Goal: Transaction & Acquisition: Obtain resource

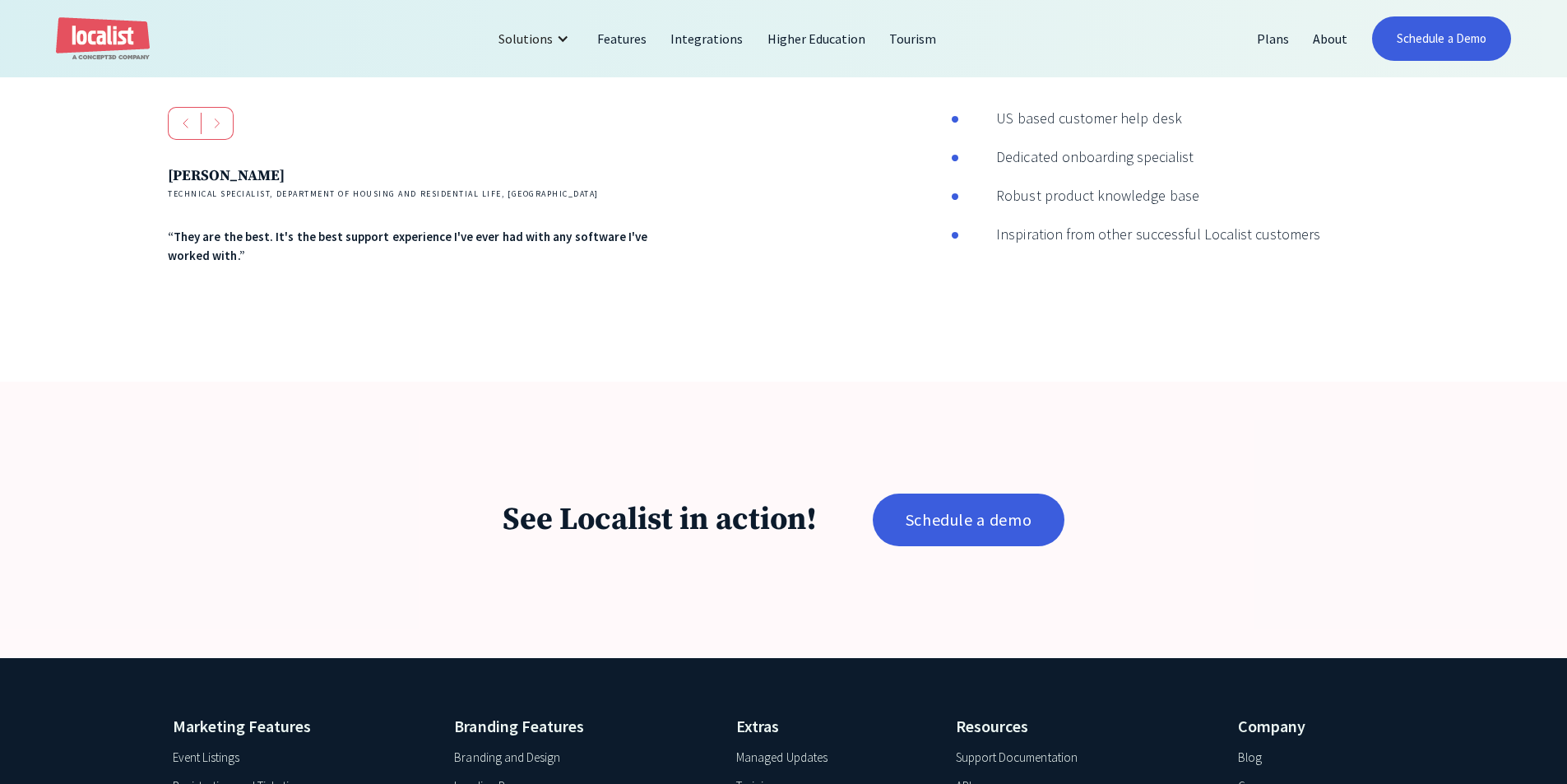
scroll to position [3207, 0]
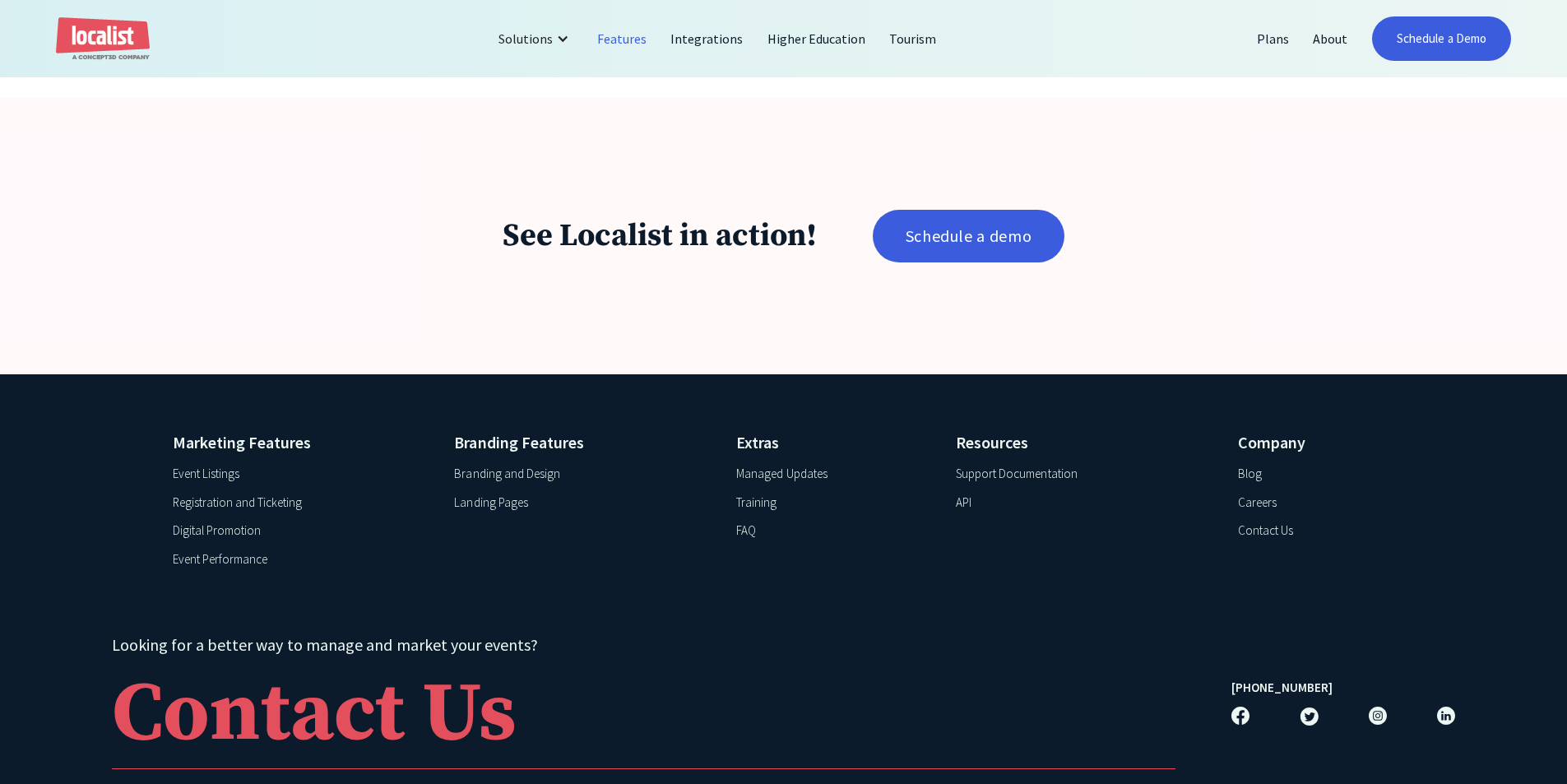
click at [627, 47] on link "Features" at bounding box center [622, 39] width 73 height 40
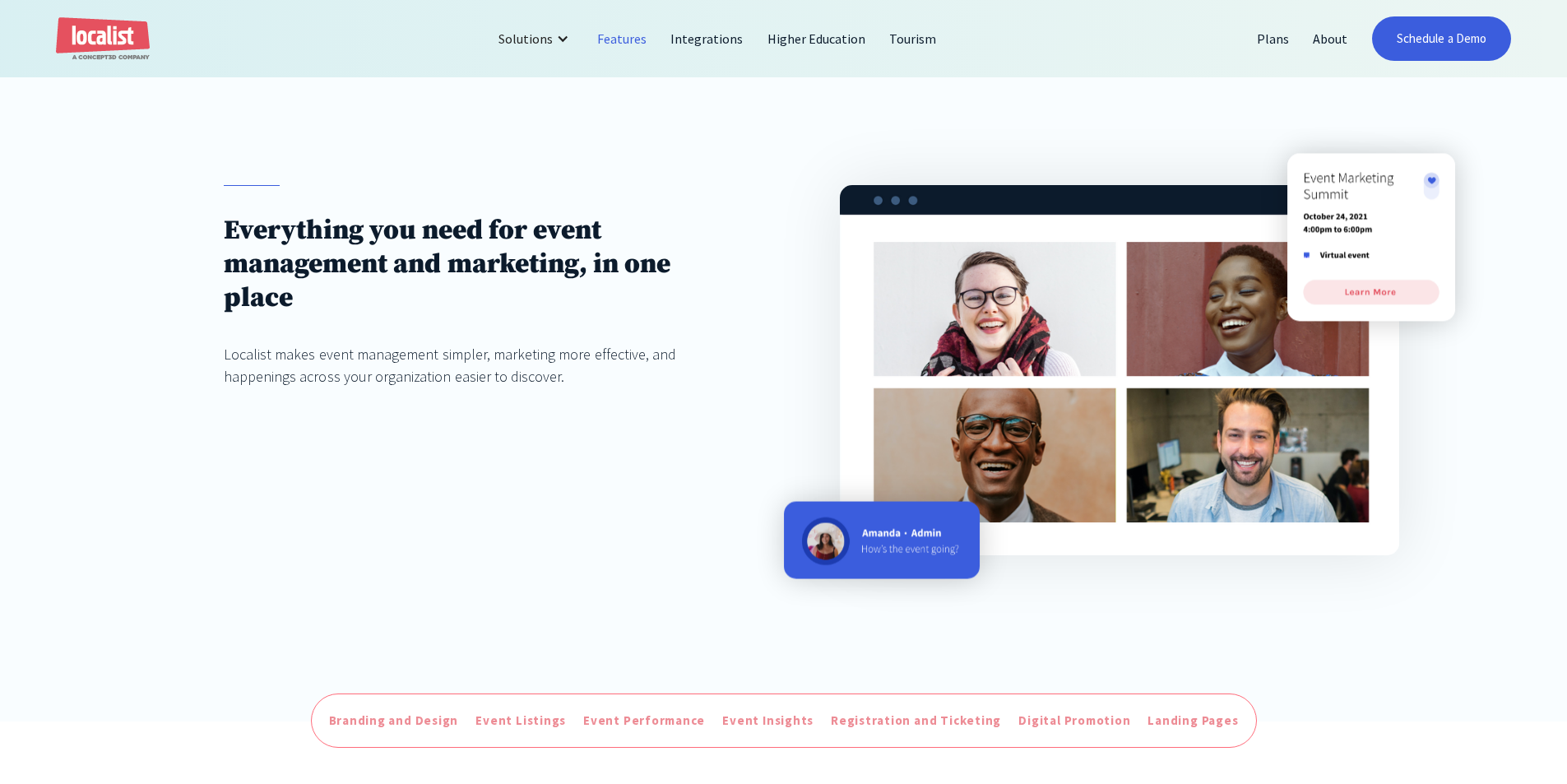
scroll to position [165, 0]
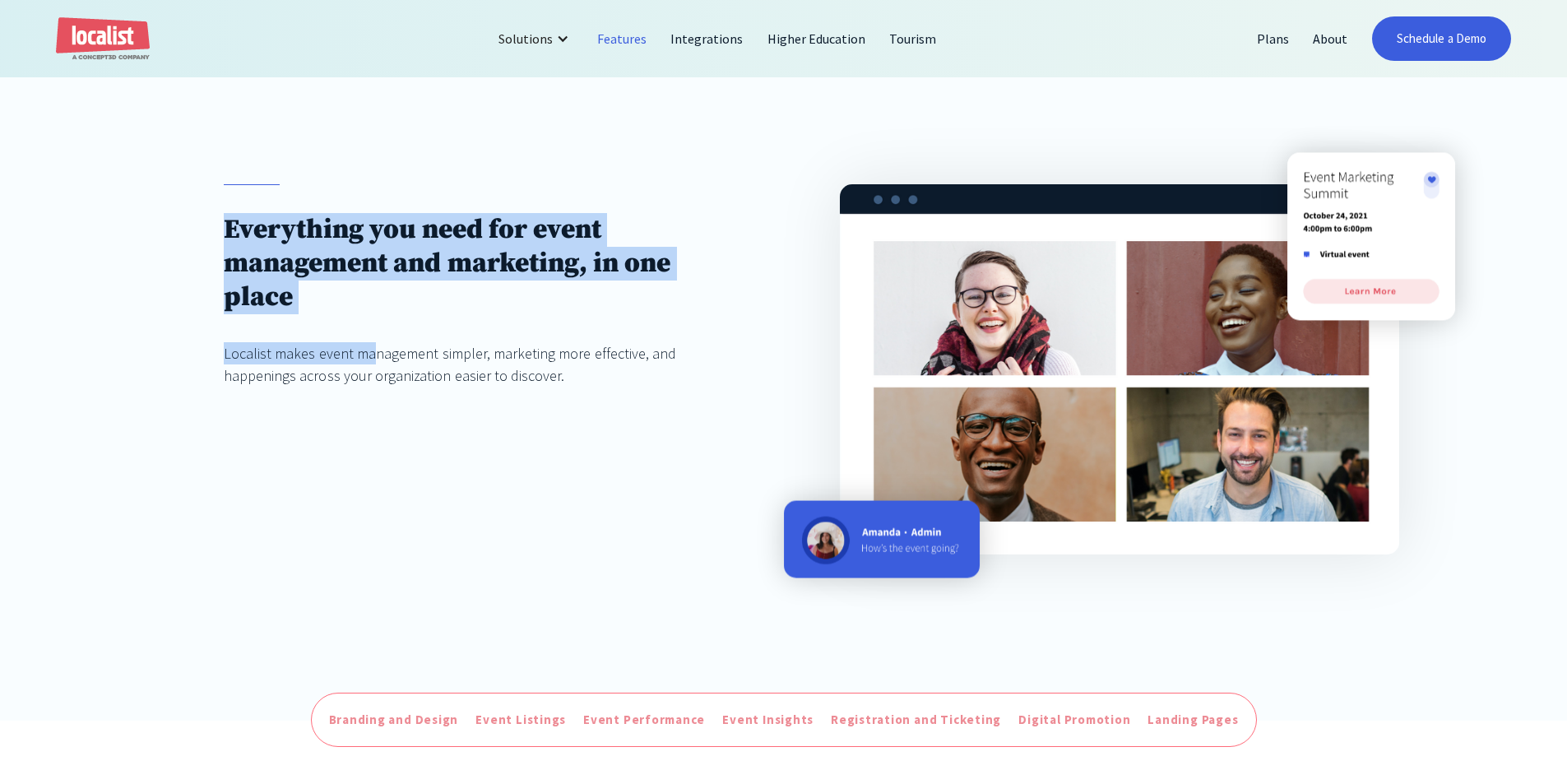
drag, startPoint x: 371, startPoint y: 316, endPoint x: 196, endPoint y: 223, distance: 198.2
click at [196, 223] on div "Everything you need for event management and marketing, in one place Localist m…" at bounding box center [784, 369] width 1567 height 593
drag, startPoint x: 196, startPoint y: 223, endPoint x: 303, endPoint y: 315, distance: 141.1
click at [303, 315] on div "Everything you need for event management and marketing, in one place Localist m…" at bounding box center [784, 369] width 1567 height 593
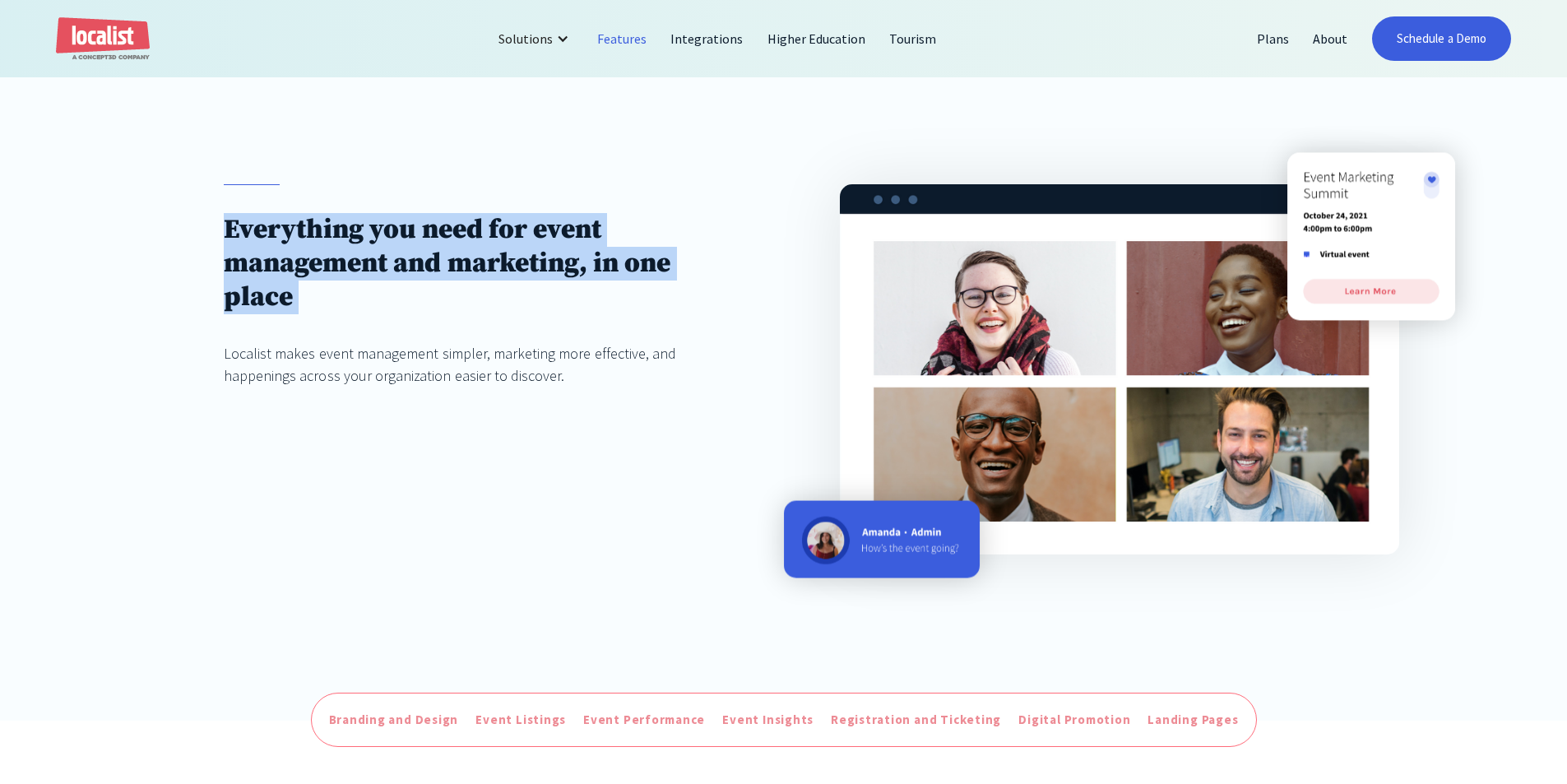
click at [303, 314] on h1 "Everything you need for event management and marketing, in one place" at bounding box center [475, 263] width 504 height 101
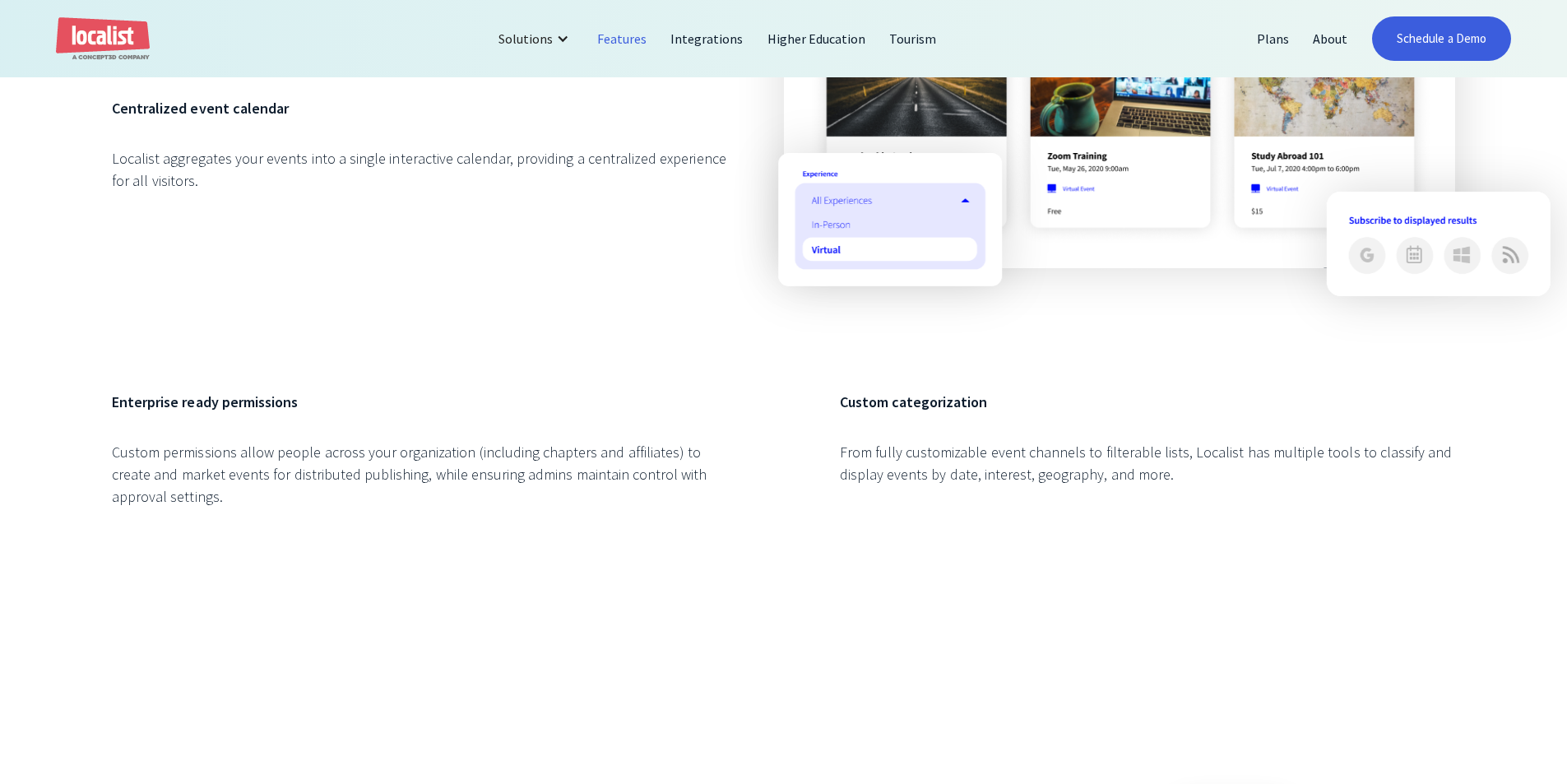
scroll to position [2303, 0]
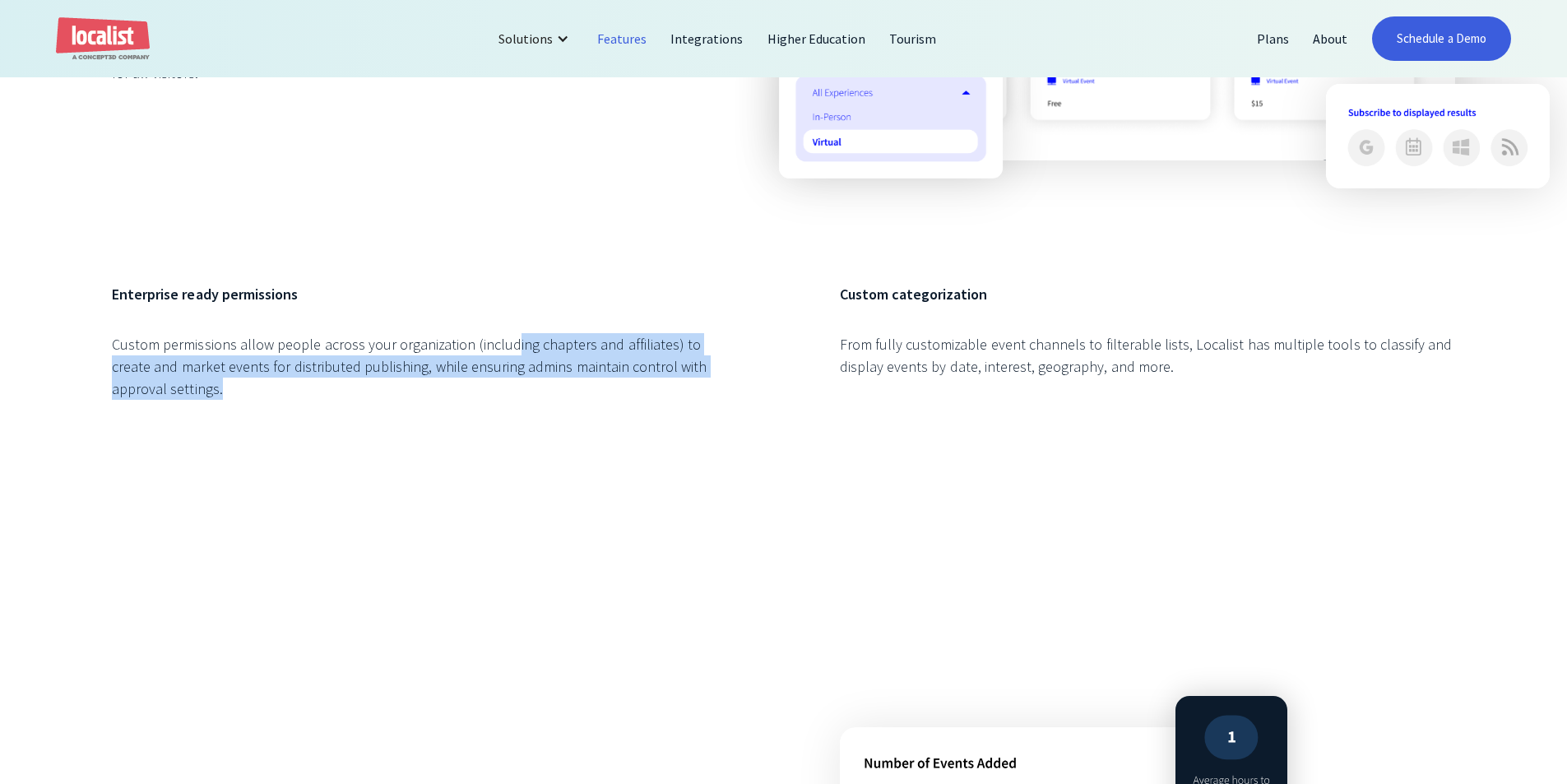
drag, startPoint x: 516, startPoint y: 352, endPoint x: 510, endPoint y: 327, distance: 25.7
click at [510, 330] on div "Enterprise ready permissions Custom permissions allow people across your organi…" at bounding box center [419, 358] width 615 height 150
click at [510, 327] on div "Enterprise ready permissions Custom permissions allow people across your organi…" at bounding box center [419, 358] width 615 height 150
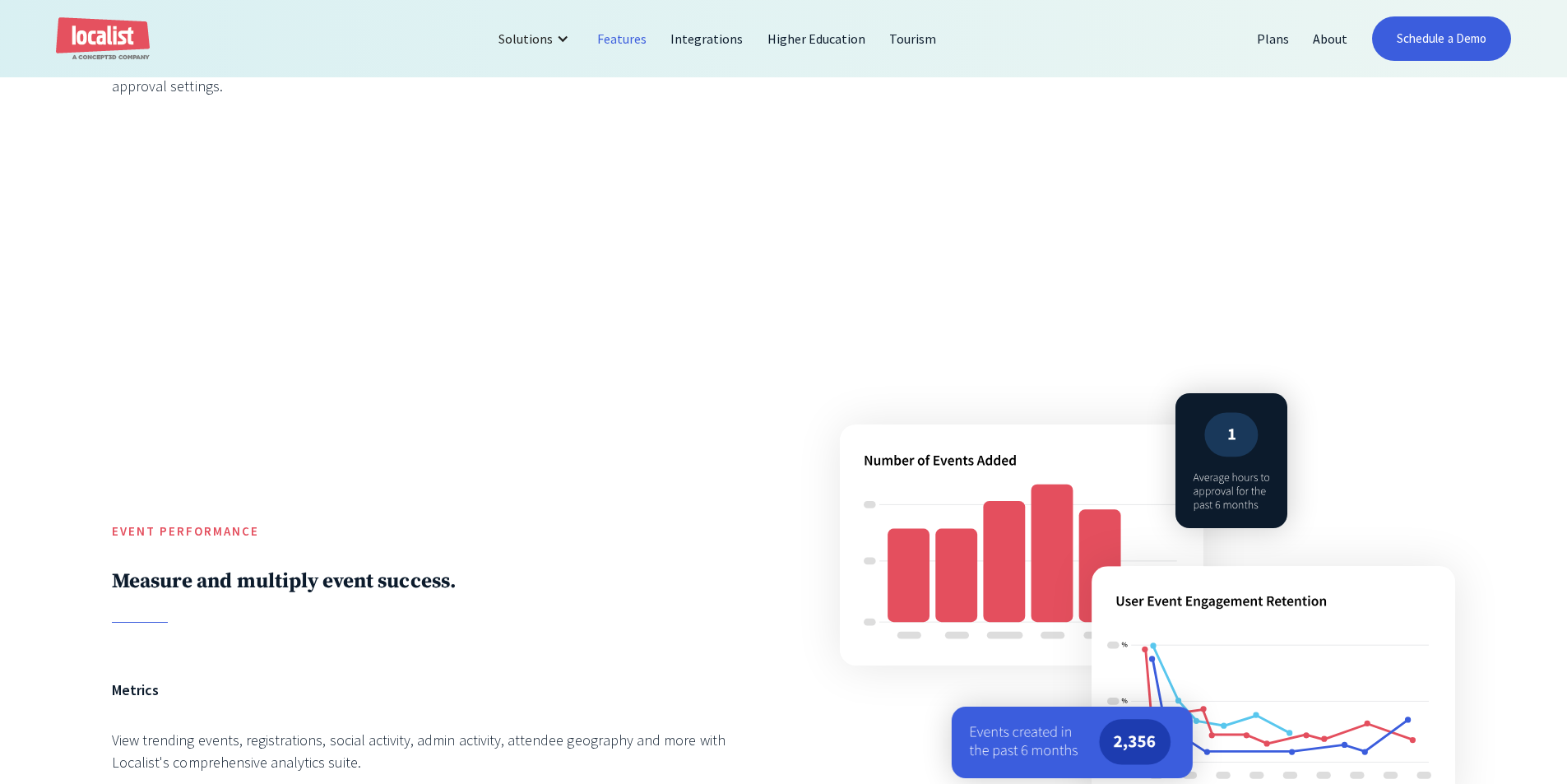
scroll to position [2878, 0]
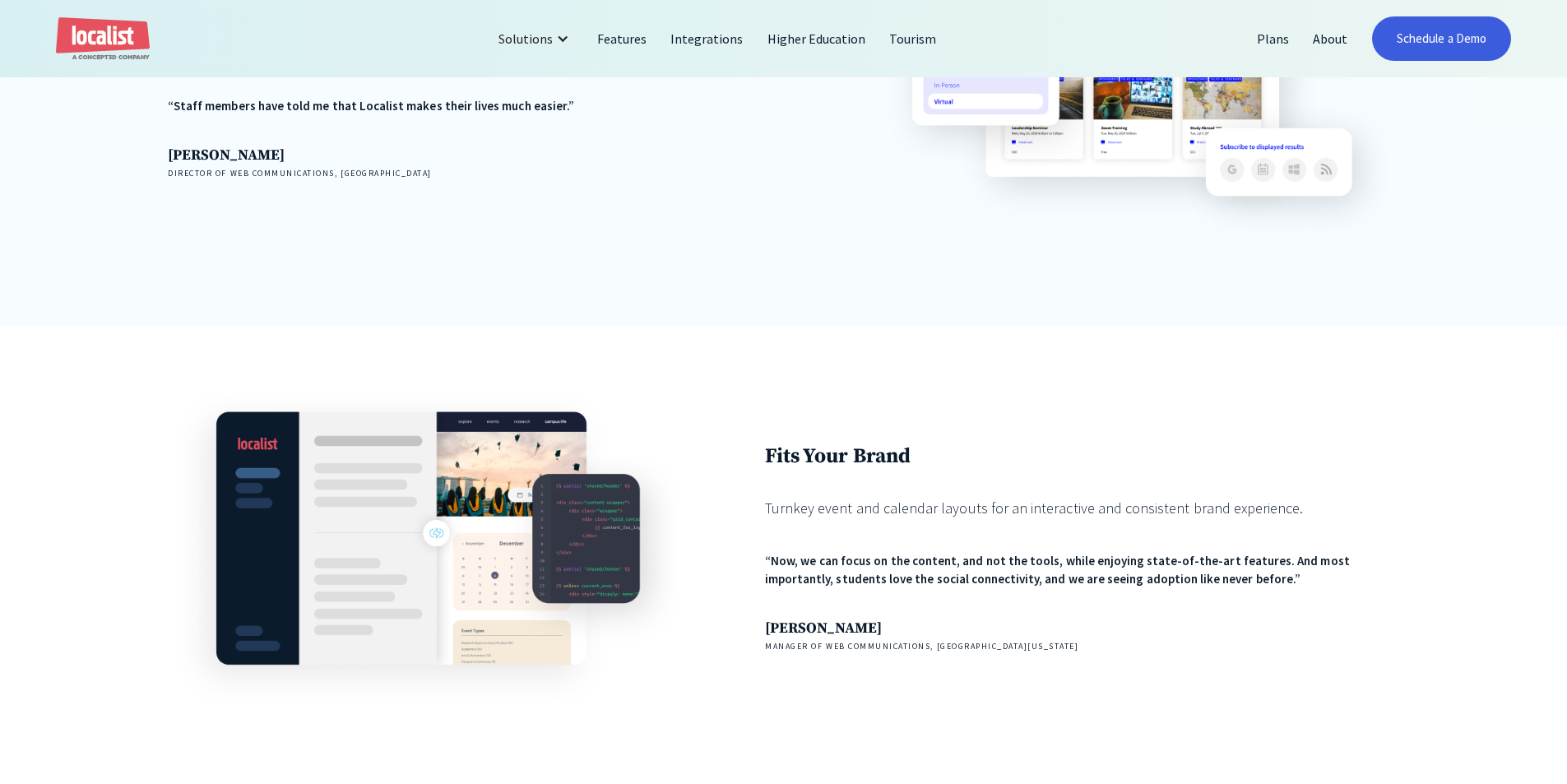
scroll to position [1562, 0]
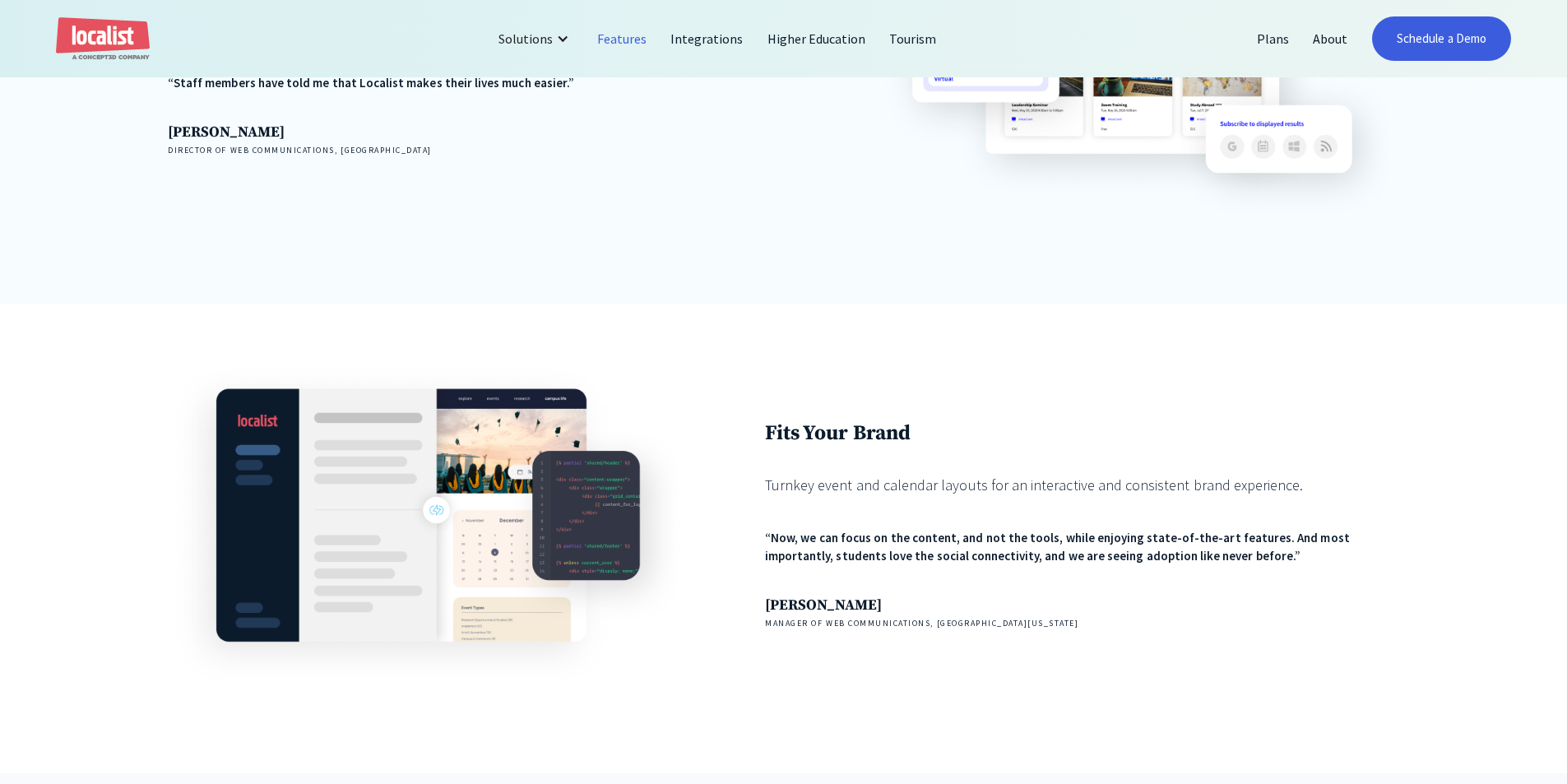
click at [621, 39] on link "Features" at bounding box center [622, 39] width 73 height 40
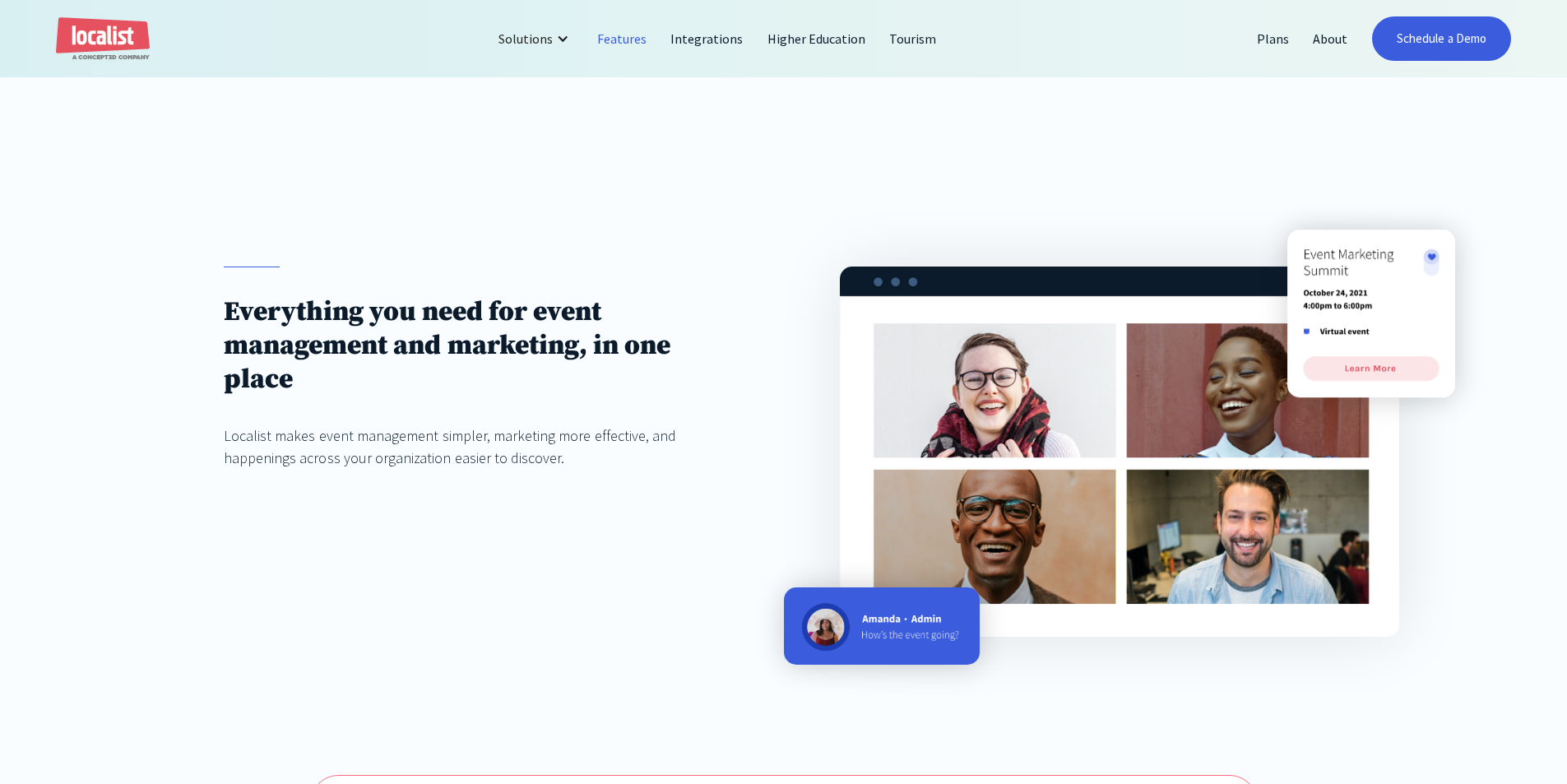
scroll to position [411, 0]
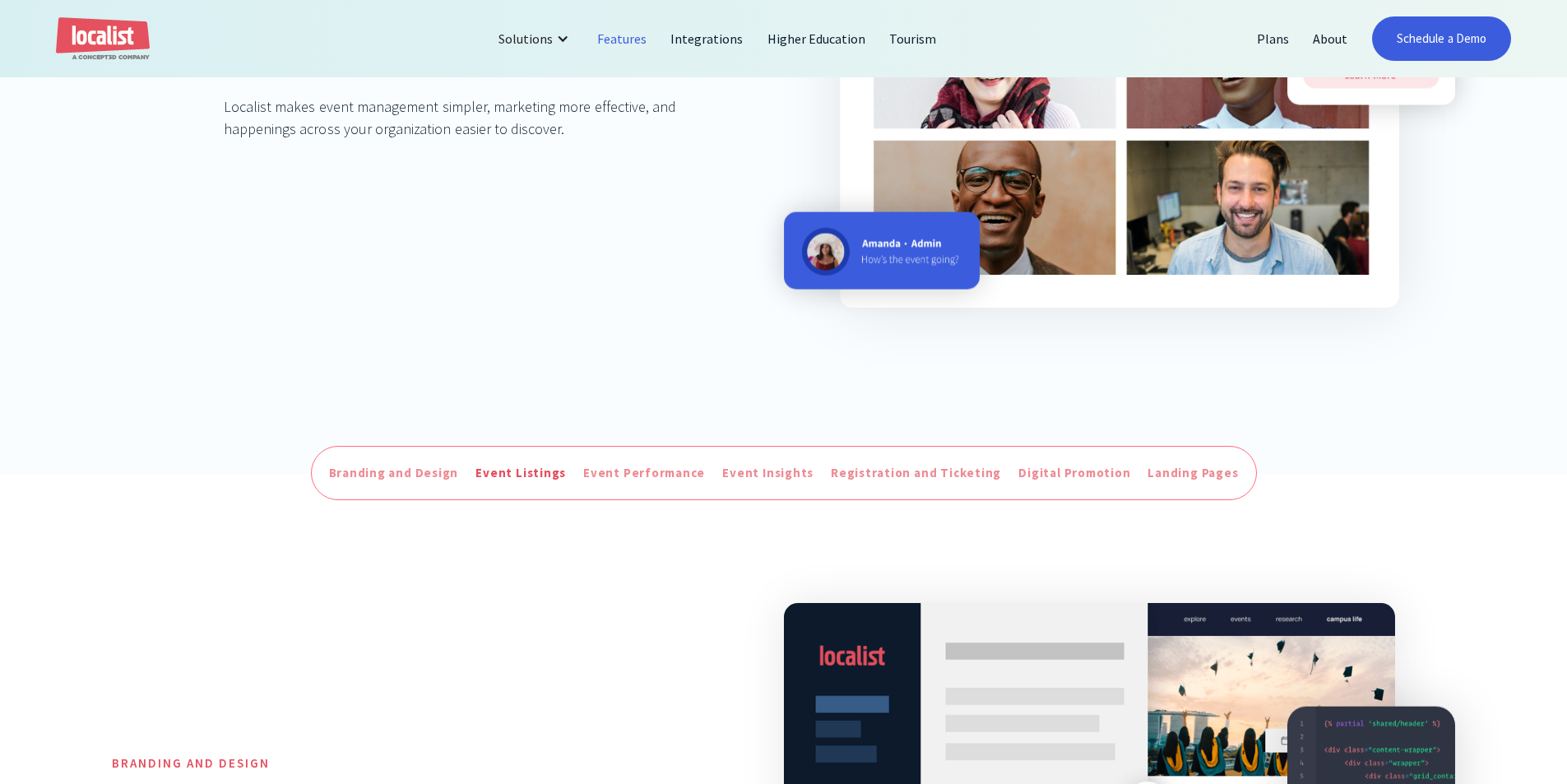
click at [511, 476] on div "Event Listings" at bounding box center [521, 473] width 90 height 19
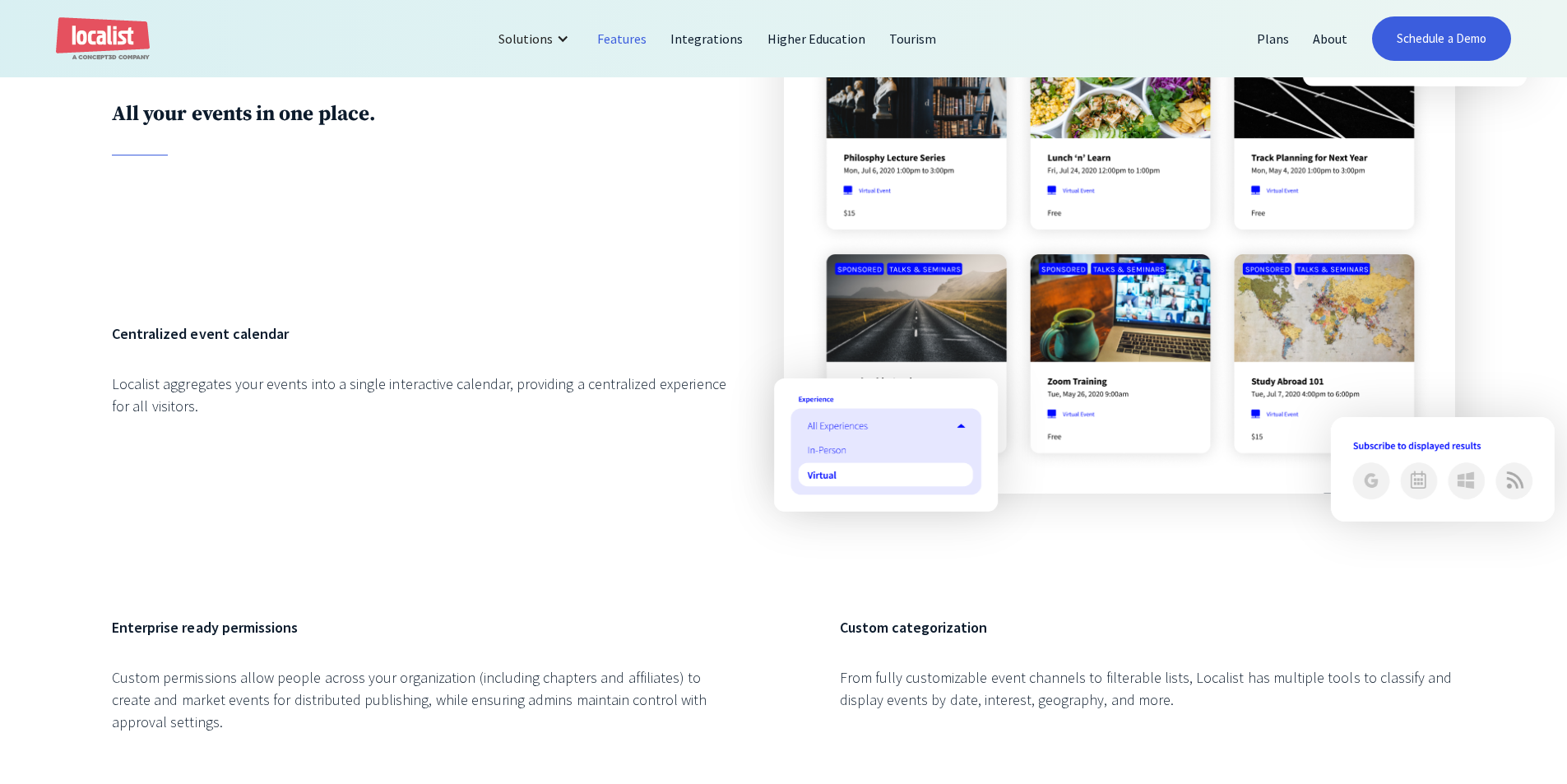
scroll to position [2083, 0]
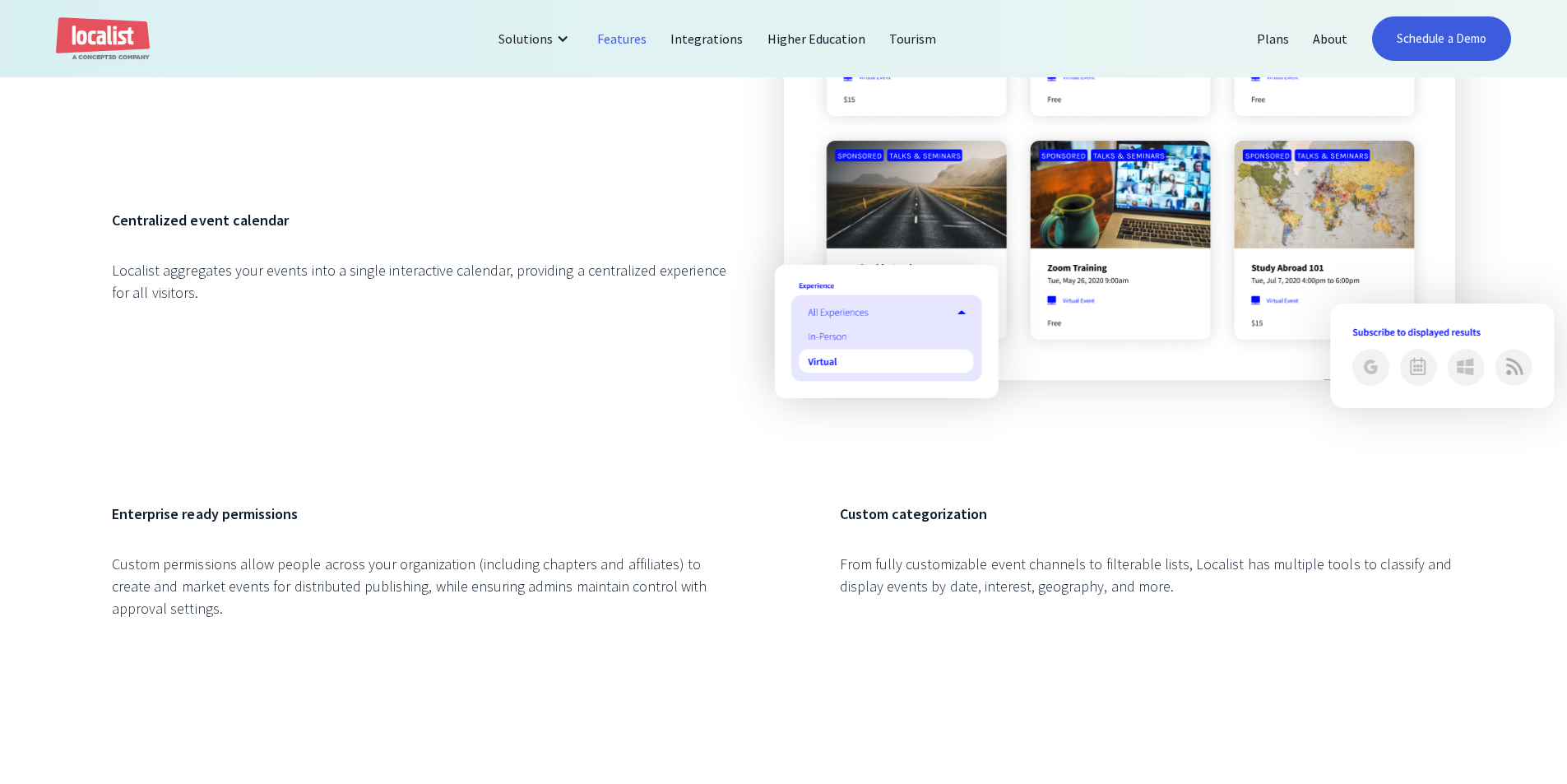
click at [360, 599] on div "Custom permissions allow people across your organization (including chapters an…" at bounding box center [419, 586] width 615 height 67
click at [364, 585] on div "Custom permissions allow people across your organization (including chapters an…" at bounding box center [419, 586] width 615 height 67
click at [372, 589] on div "Custom permissions allow people across your organization (including chapters an…" at bounding box center [419, 586] width 615 height 67
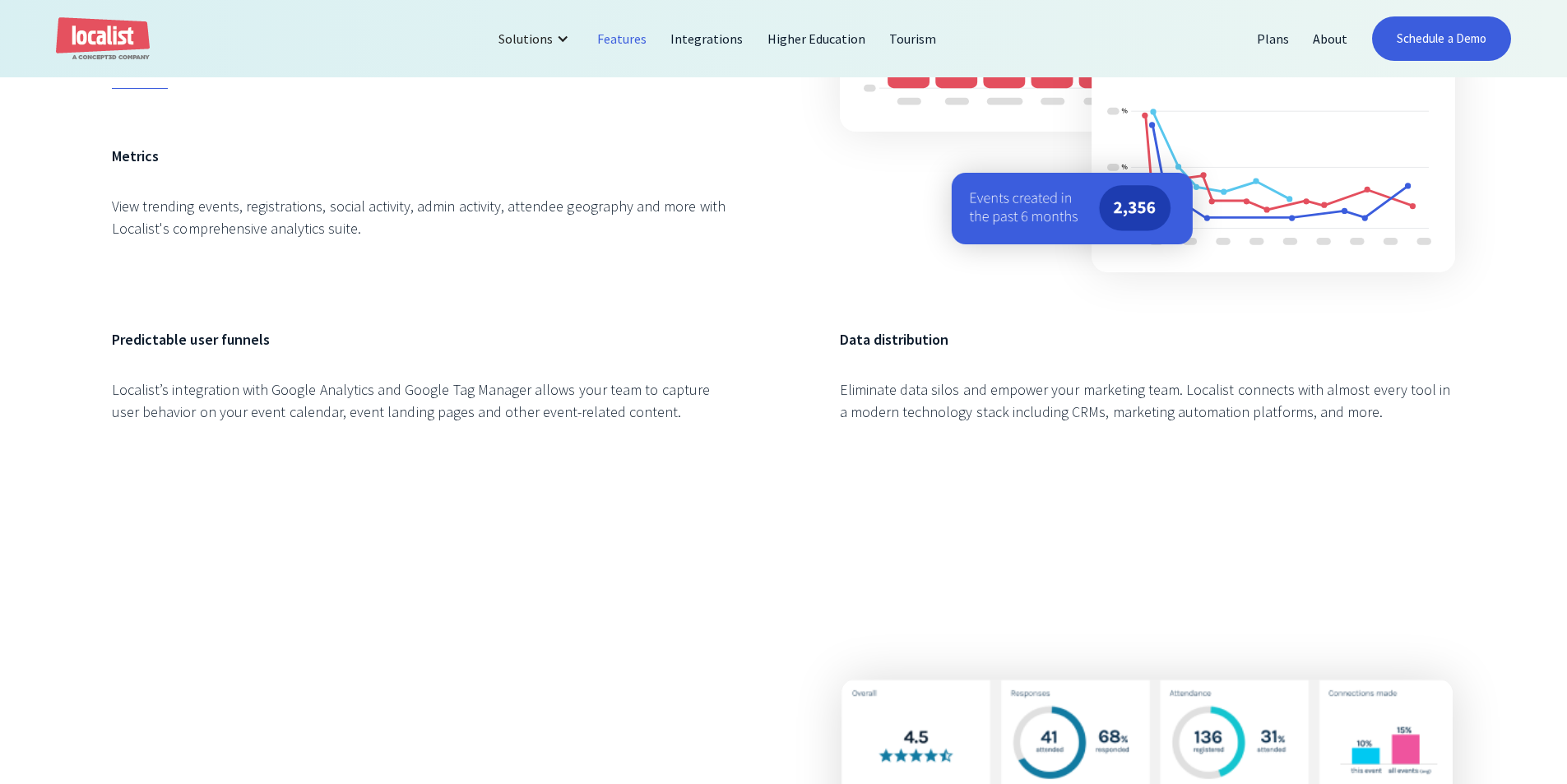
scroll to position [3152, 0]
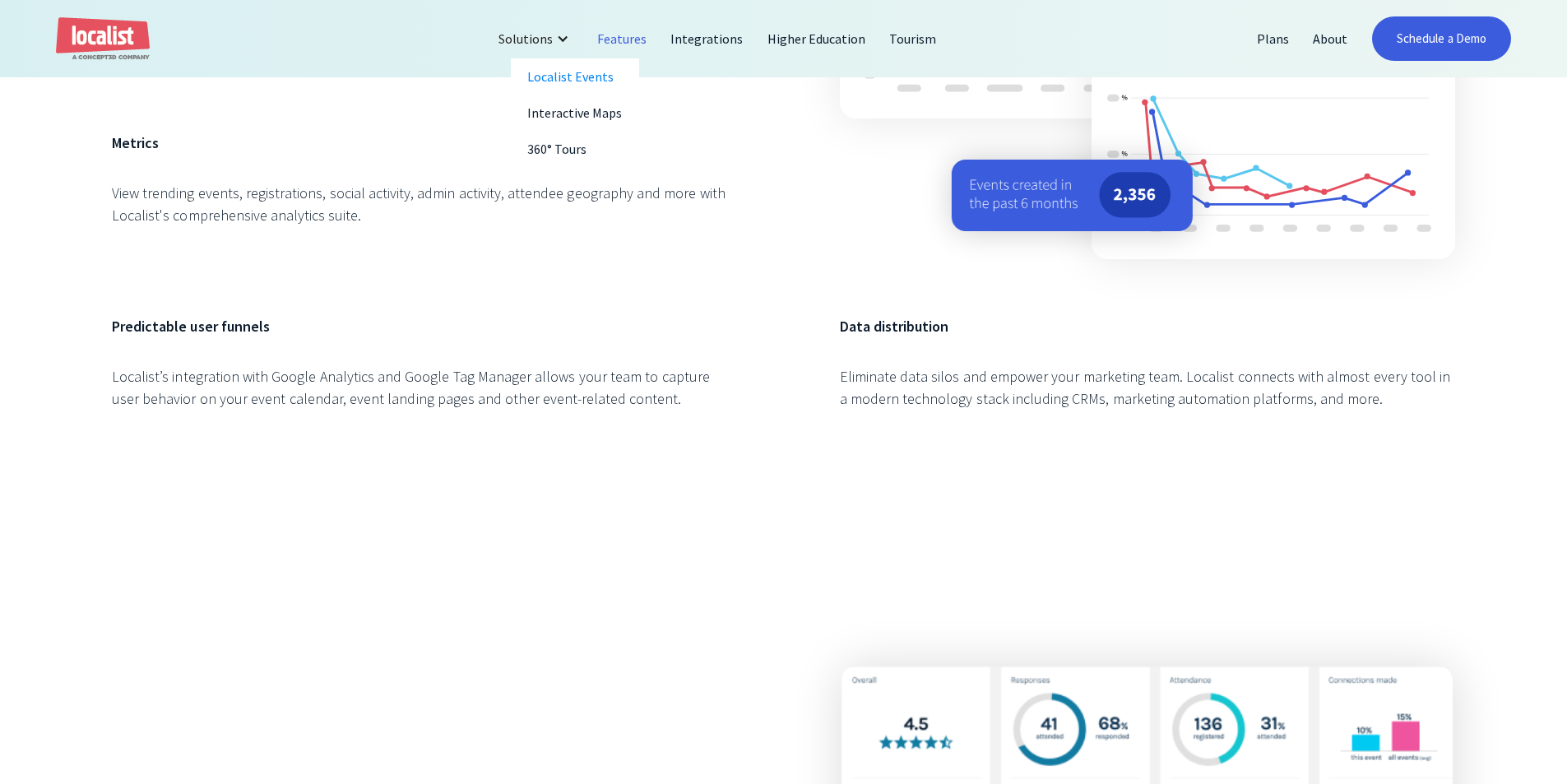
click at [552, 45] on div "Solutions" at bounding box center [525, 38] width 55 height 20
click at [1260, 36] on link "Plans" at bounding box center [1273, 39] width 56 height 40
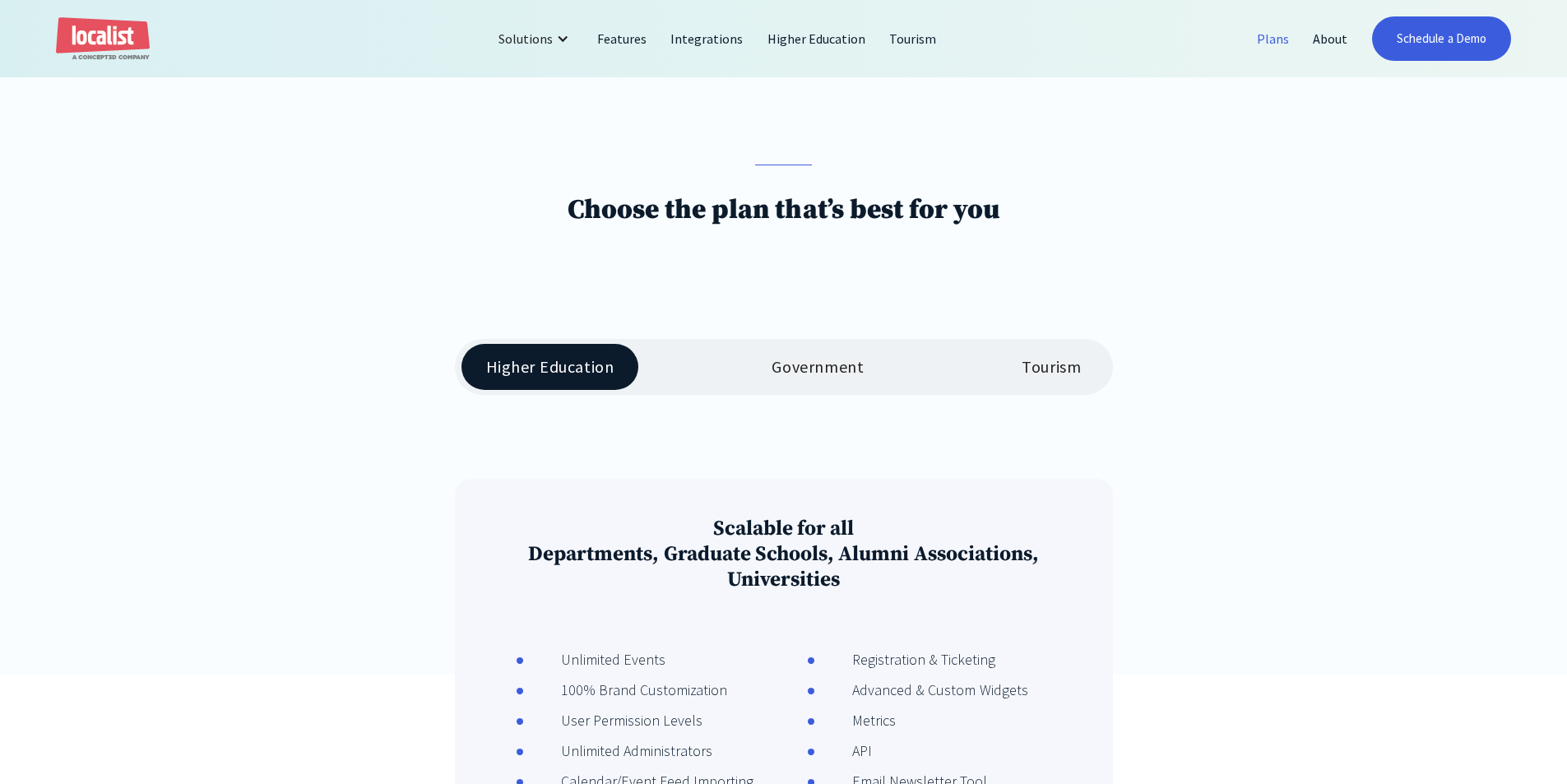
scroll to position [247, 0]
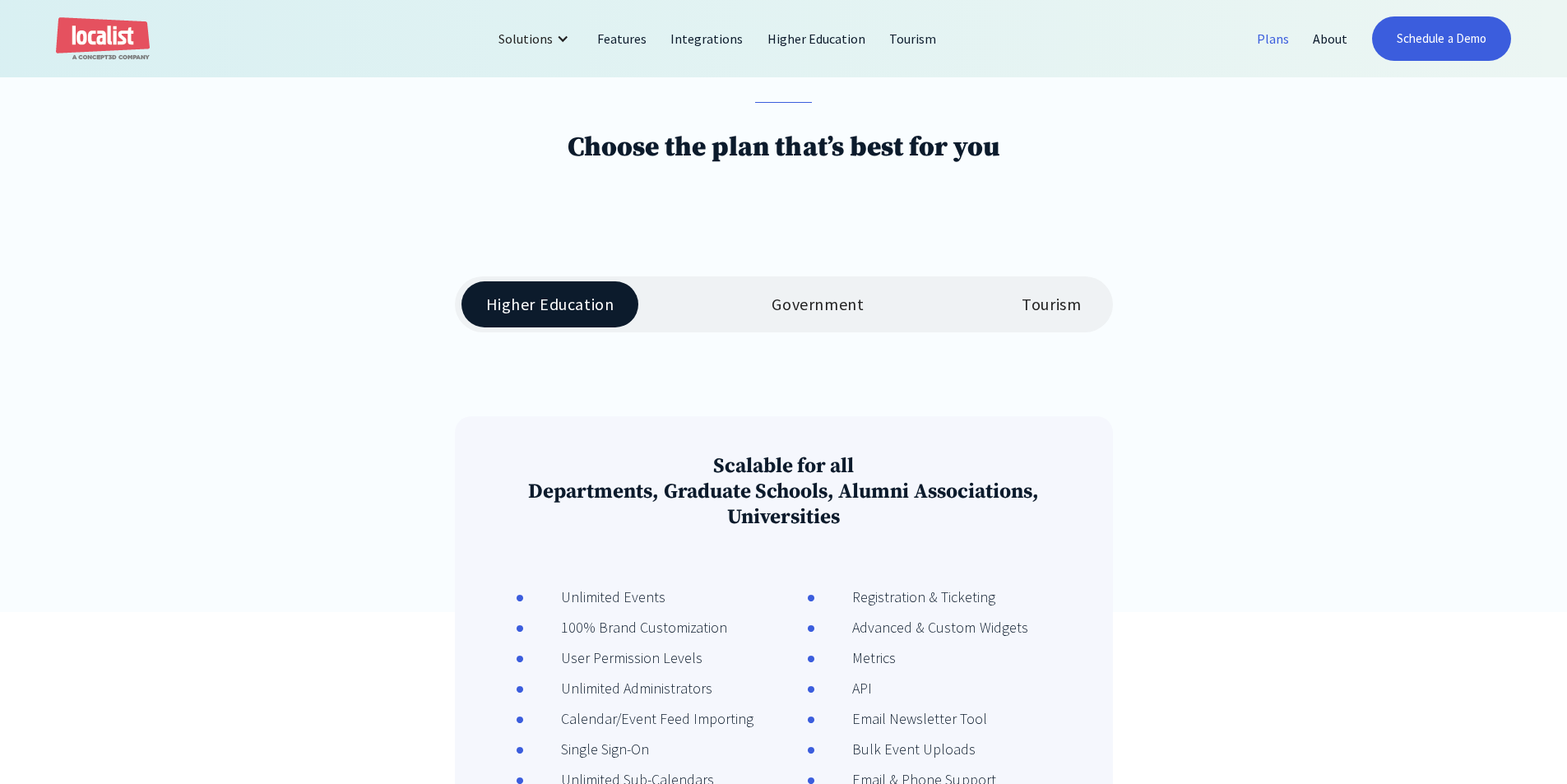
click at [821, 300] on div "Government" at bounding box center [817, 304] width 92 height 20
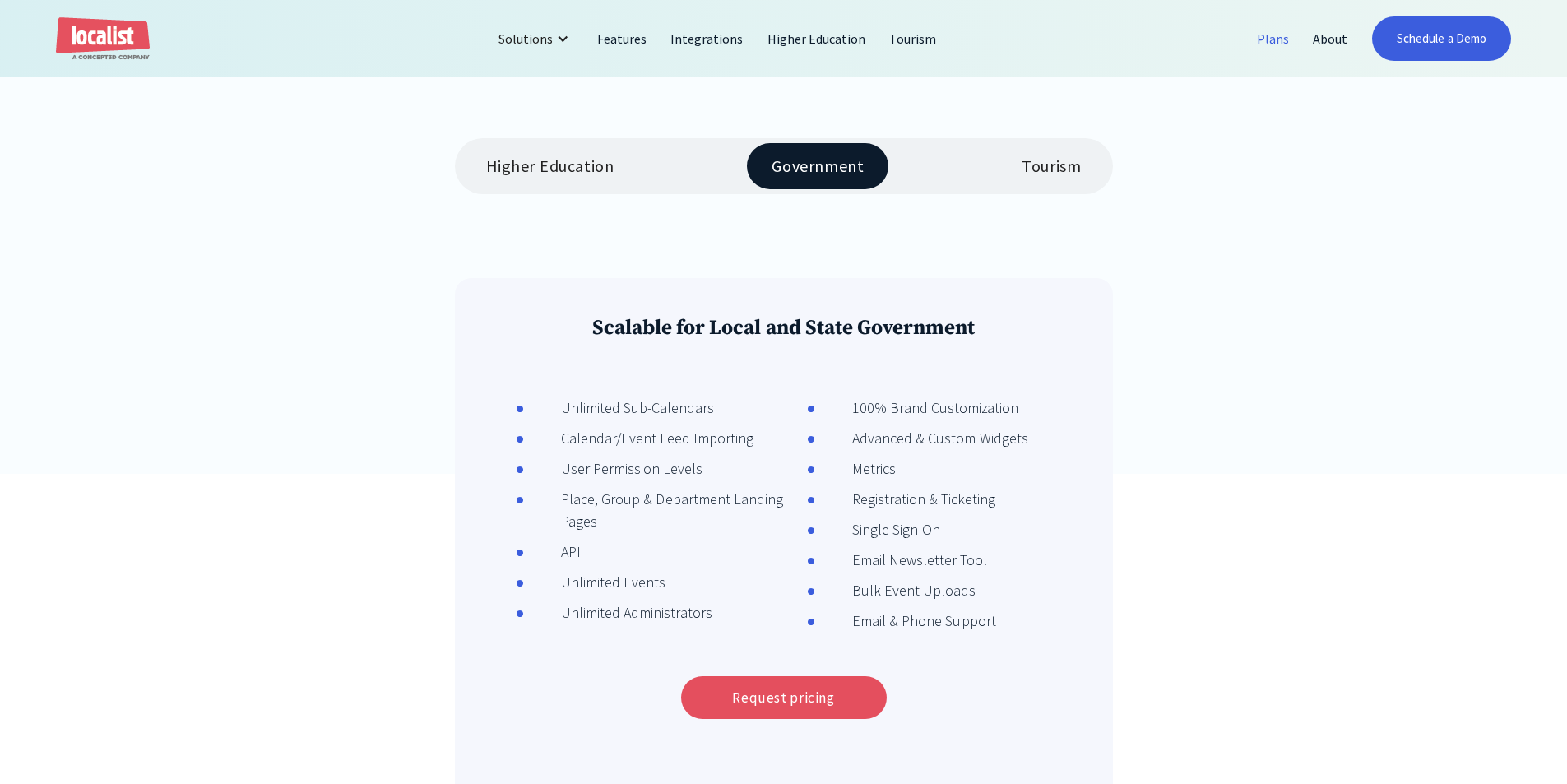
scroll to position [411, 0]
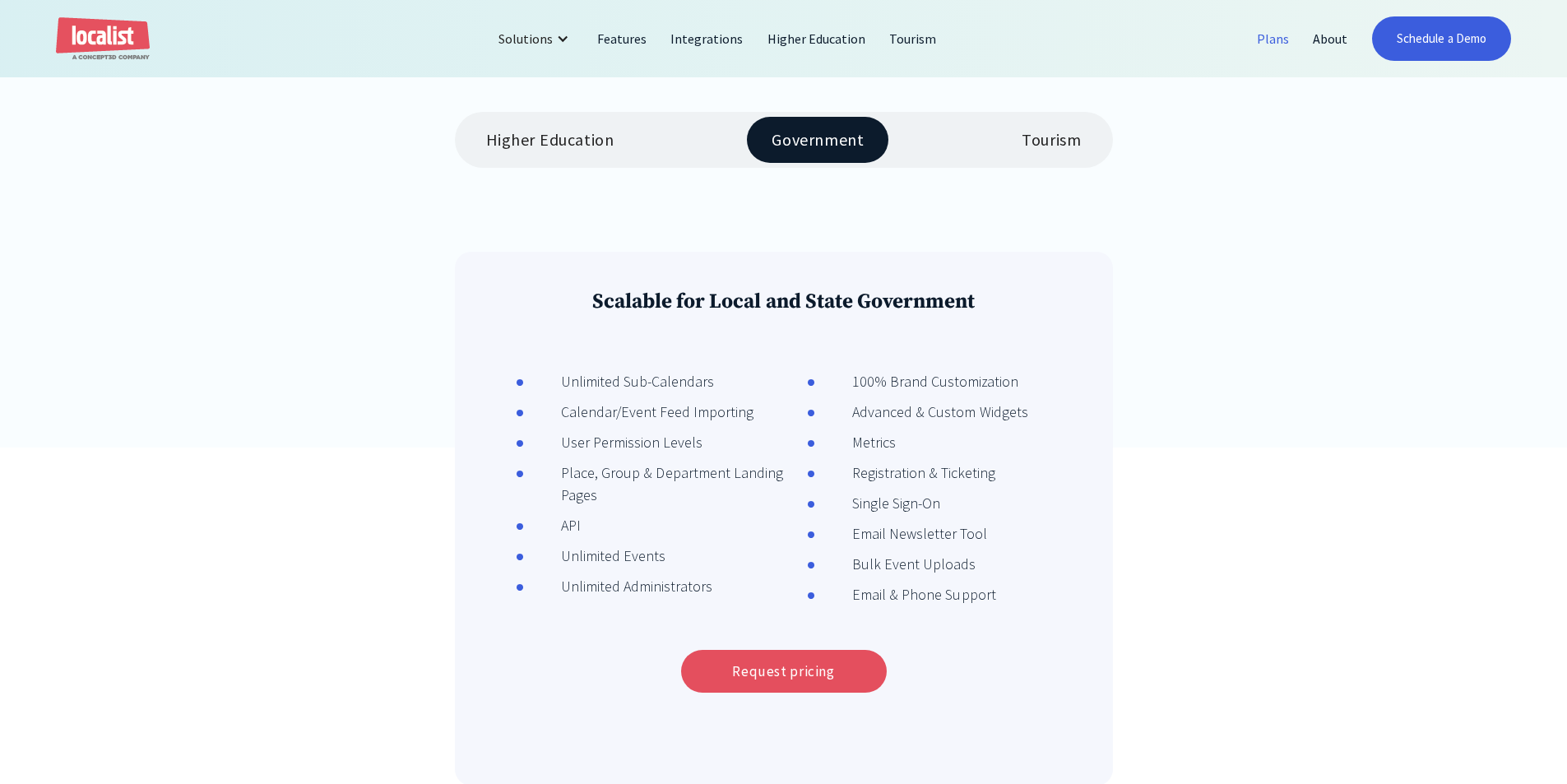
click at [1070, 149] on div "Tourism" at bounding box center [1051, 139] width 59 height 20
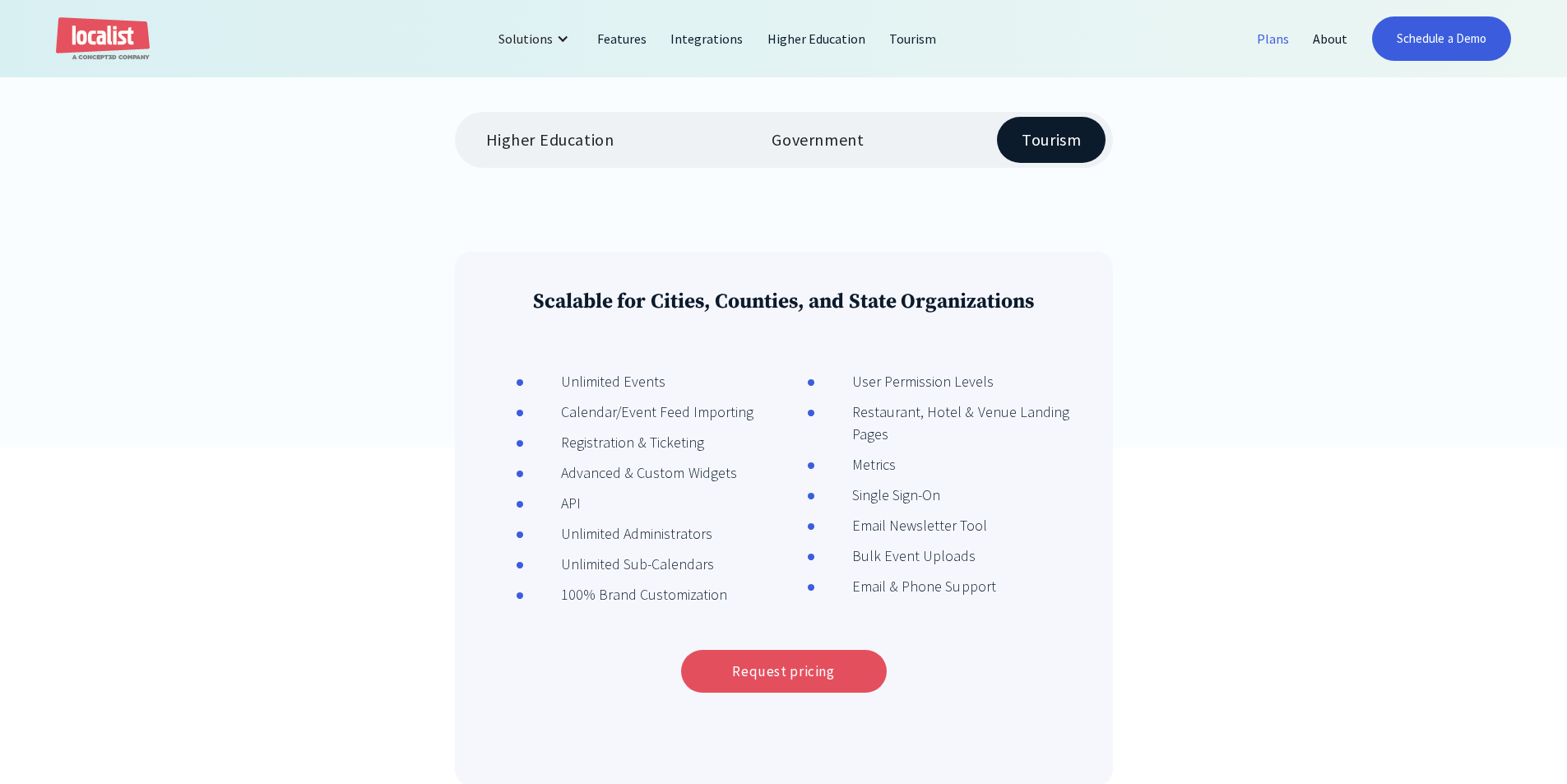
click at [794, 138] on div "Government" at bounding box center [817, 139] width 92 height 20
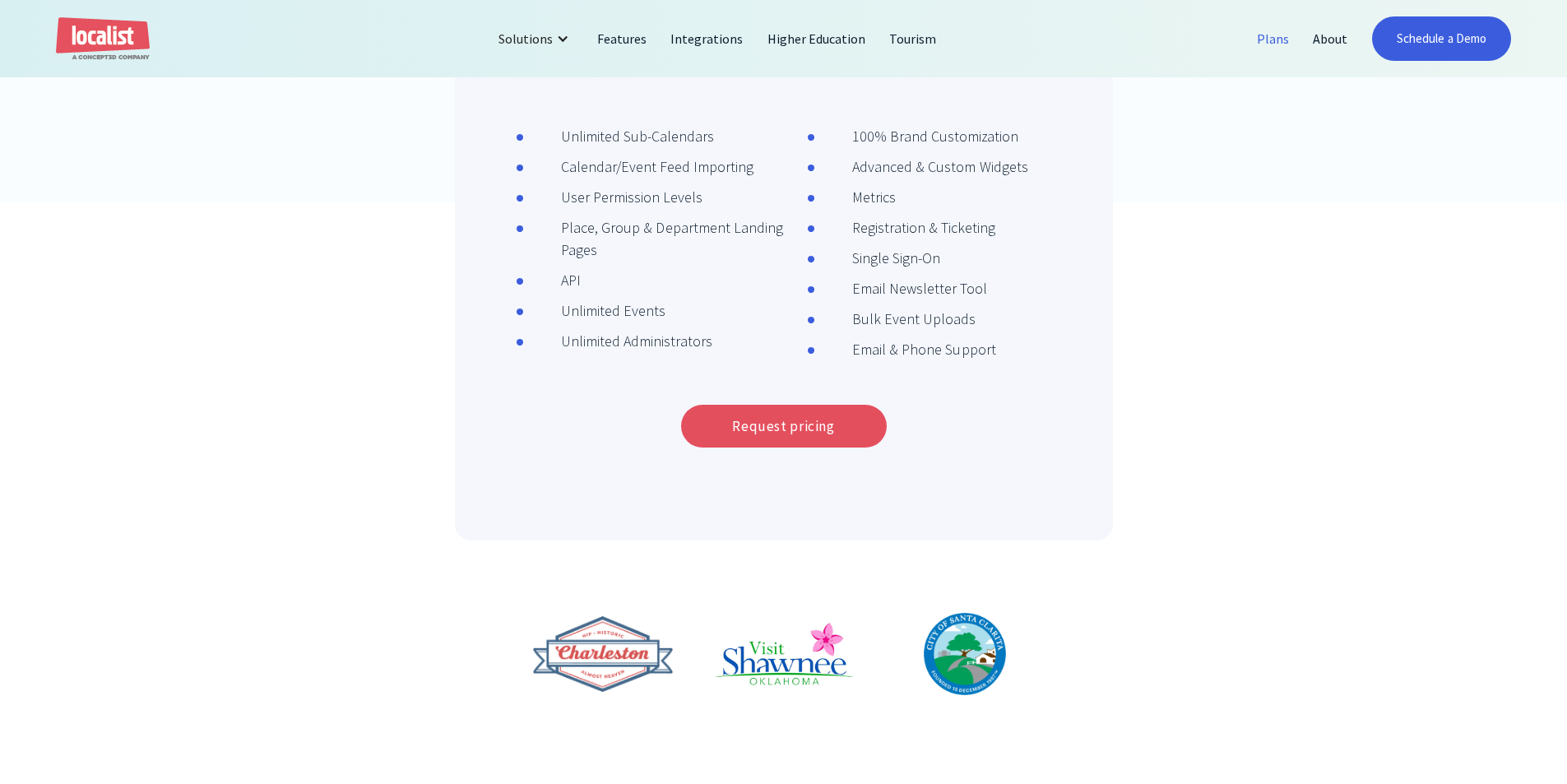
scroll to position [658, 0]
click at [797, 435] on link "Request pricing" at bounding box center [784, 424] width 205 height 42
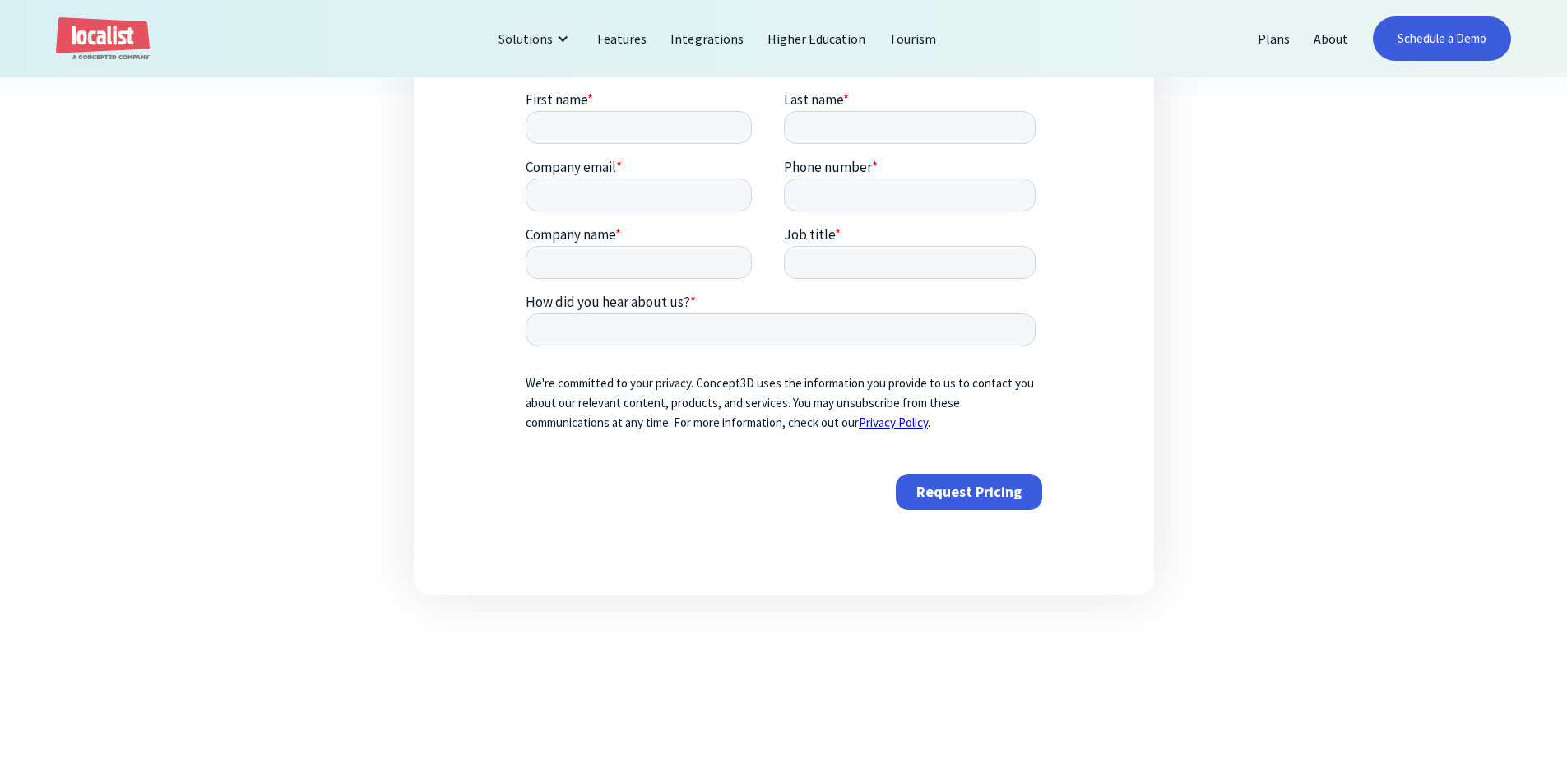
scroll to position [822, 0]
